Goal: Browse casually

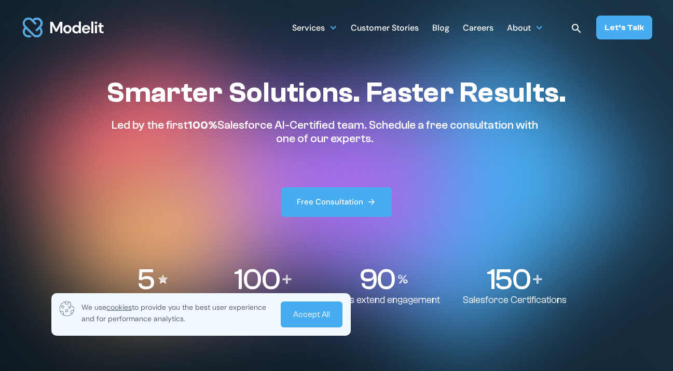
click at [270, 105] on h1 "Smarter Solutions. Faster Results." at bounding box center [336, 93] width 460 height 34
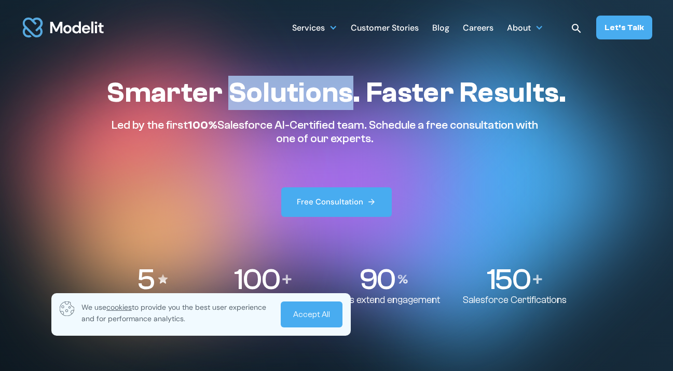
click at [270, 105] on h1 "Smarter Solutions. Faster Results." at bounding box center [336, 93] width 460 height 34
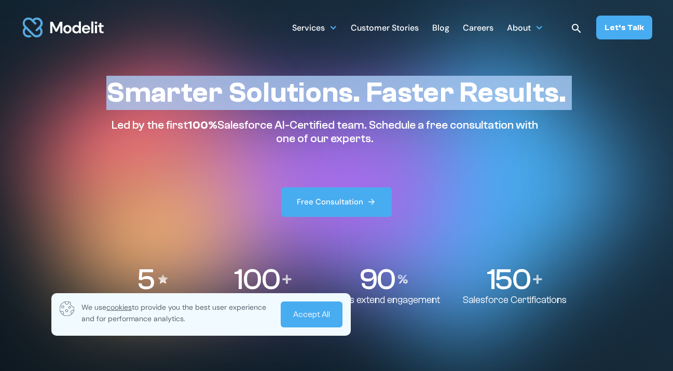
click at [270, 105] on h1 "Smarter Solutions. Faster Results." at bounding box center [336, 93] width 460 height 34
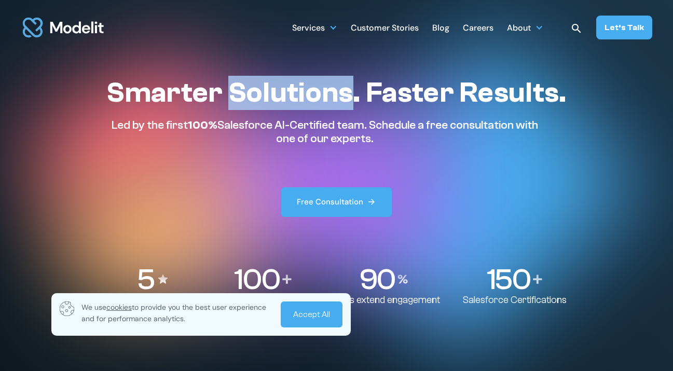
click at [270, 105] on h1 "Smarter Solutions. Faster Results." at bounding box center [336, 93] width 460 height 34
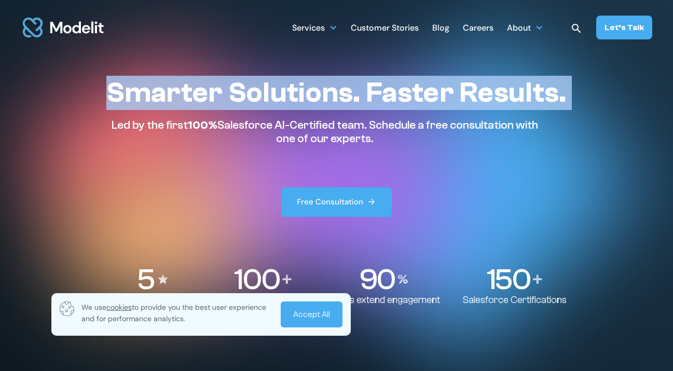
click at [270, 105] on h1 "Smarter Solutions. Faster Results." at bounding box center [336, 93] width 460 height 34
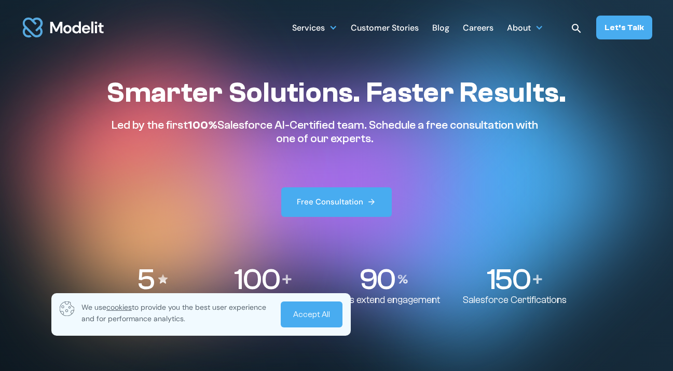
click at [472, 103] on h1 "Smarter Solutions. Faster Results." at bounding box center [336, 93] width 460 height 34
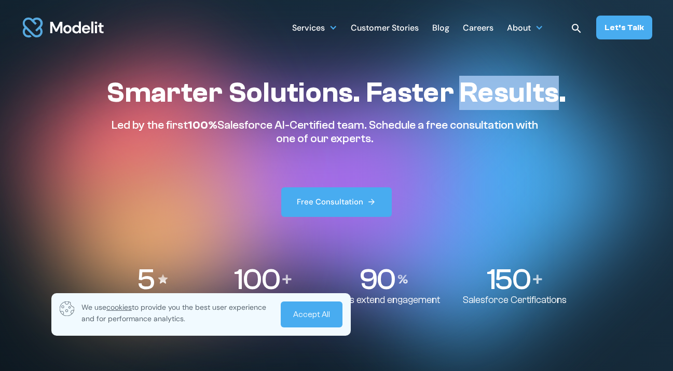
click at [472, 103] on h1 "Smarter Solutions. Faster Results." at bounding box center [336, 93] width 460 height 34
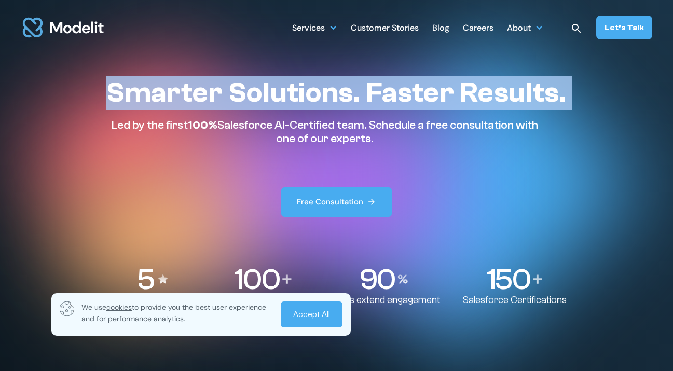
click at [472, 103] on h1 "Smarter Solutions. Faster Results." at bounding box center [336, 93] width 460 height 34
copy h1 "Smarter Solutions. Faster Results."
